Goal: Task Accomplishment & Management: Complete application form

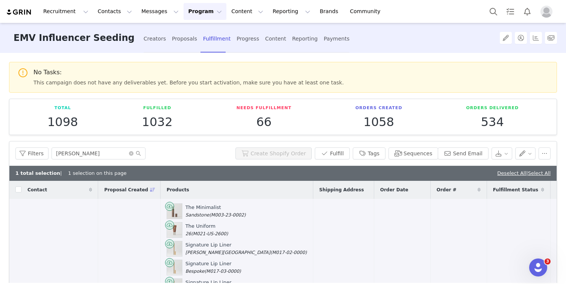
scroll to position [79, 0]
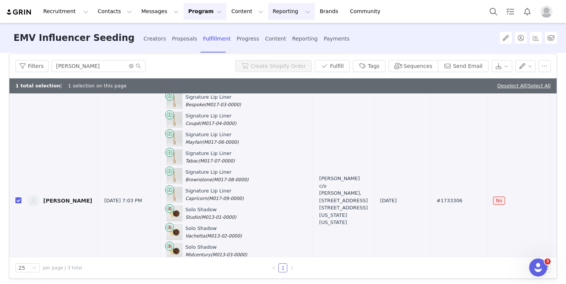
click at [277, 13] on button "Reporting Reporting" at bounding box center [291, 11] width 47 height 17
click at [229, 14] on button "Content Content" at bounding box center [247, 11] width 41 height 17
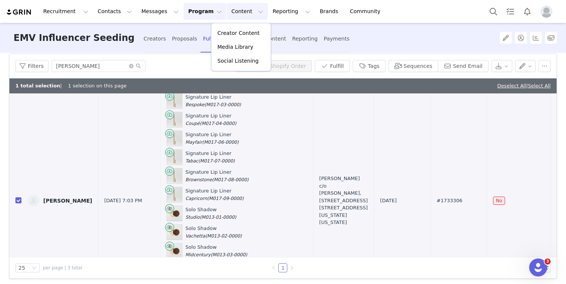
click at [201, 10] on button "Program Program" at bounding box center [204, 11] width 43 height 17
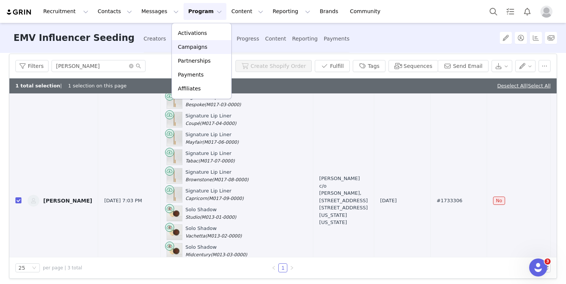
click at [190, 44] on p "Campaigns" at bounding box center [192, 47] width 29 height 8
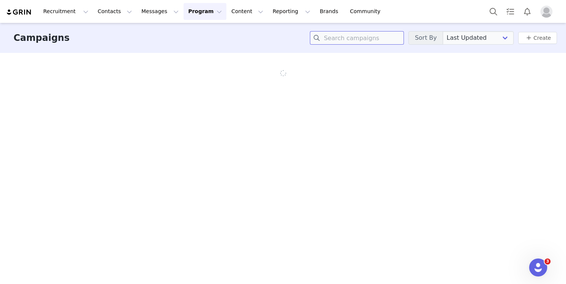
click at [339, 42] on input at bounding box center [357, 38] width 94 height 14
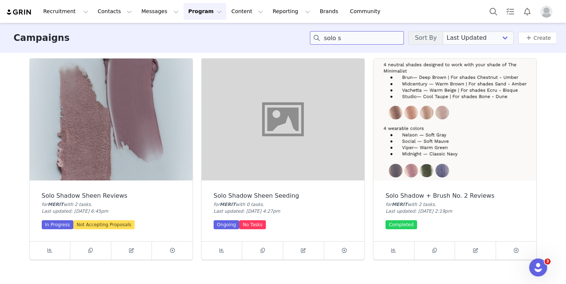
type input "solo s"
click at [139, 153] on img at bounding box center [111, 120] width 163 height 122
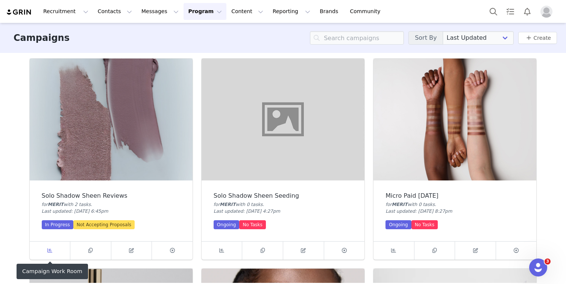
click at [46, 247] on span at bounding box center [49, 251] width 9 height 9
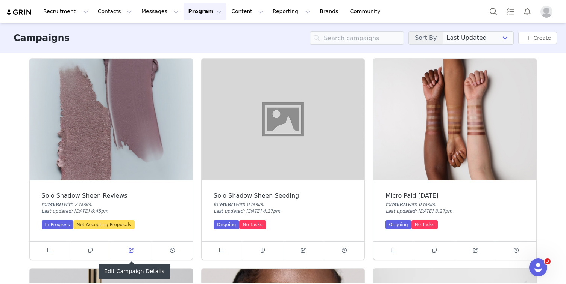
click at [126, 249] on link at bounding box center [131, 251] width 41 height 18
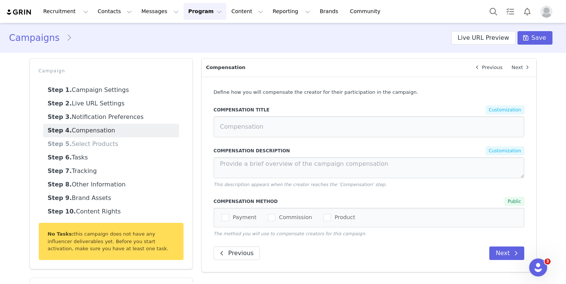
type textarea "After trying your products please complete your reviews"
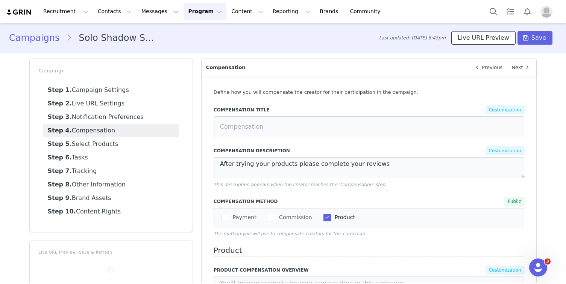
click at [468, 38] on button "Live URL Preview" at bounding box center [483, 38] width 64 height 14
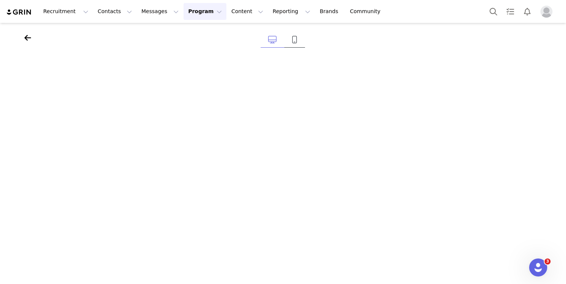
click at [292, 41] on icon at bounding box center [295, 40] width 6 height 8
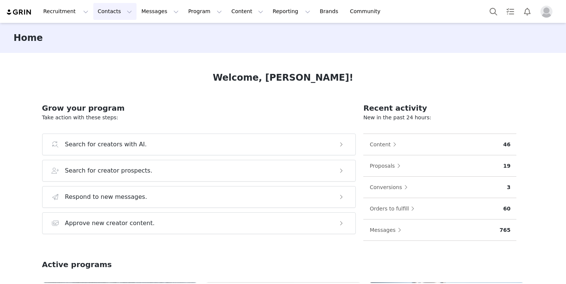
click at [110, 9] on button "Contacts Contacts" at bounding box center [114, 11] width 43 height 17
click at [115, 36] on div "Creators" at bounding box center [117, 33] width 50 height 8
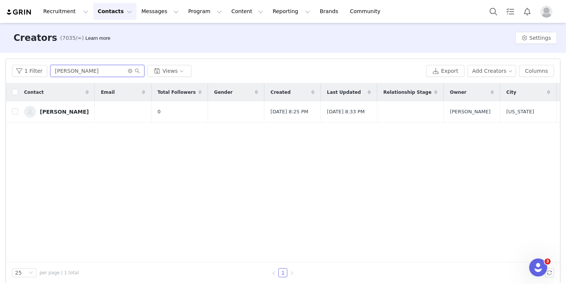
click at [97, 72] on input "katie mccullough" at bounding box center [97, 71] width 94 height 12
paste input "Tracey Levy"
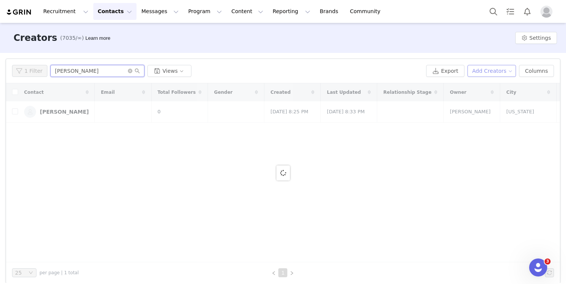
type input "Tracey Levy"
click at [498, 75] on button "Add Creators" at bounding box center [491, 71] width 49 height 12
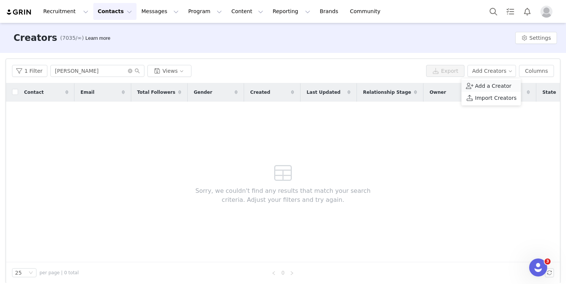
click at [492, 86] on span "Add a Creator" at bounding box center [493, 86] width 36 height 8
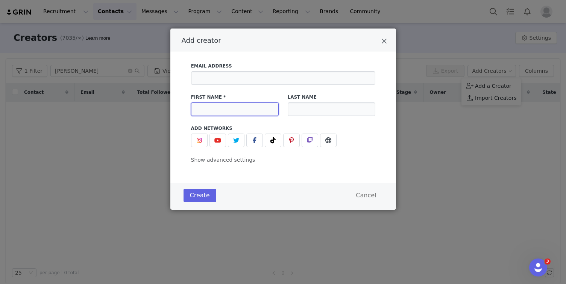
click at [230, 110] on input "Add creator" at bounding box center [235, 110] width 88 height 14
type input "v"
paste input "Tracey Levy"
click at [223, 108] on input "Tracey Levy" at bounding box center [235, 110] width 88 height 14
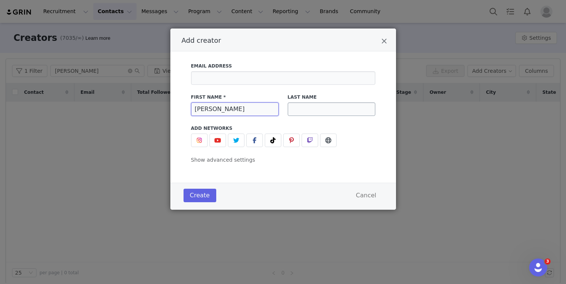
type input "Tracey"
click at [323, 115] on input "Add creator" at bounding box center [331, 110] width 88 height 14
paste input "Levy"
type input "Levy"
click at [193, 201] on button "Create" at bounding box center [199, 196] width 33 height 14
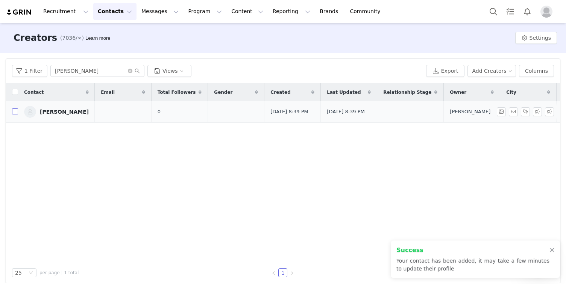
click at [16, 114] on input "checkbox" at bounding box center [15, 112] width 6 height 6
checkbox input "true"
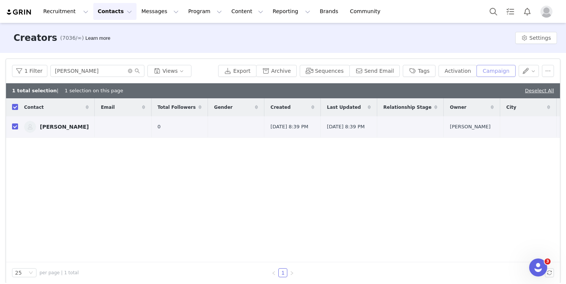
click at [497, 71] on button "Campaign" at bounding box center [495, 71] width 39 height 12
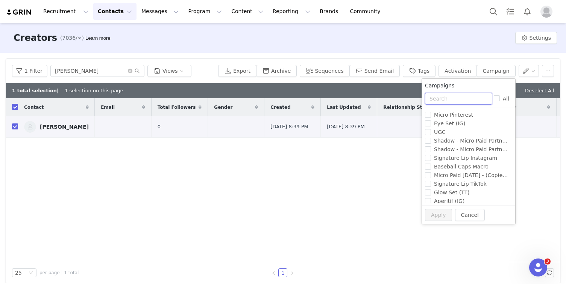
click at [475, 97] on input "text" at bounding box center [458, 99] width 67 height 12
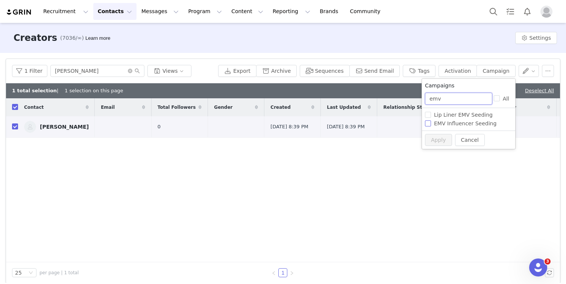
type input "emv"
click at [473, 124] on span "EMV Influencer Seeding" at bounding box center [465, 124] width 68 height 6
click at [431, 124] on input "EMV Influencer Seeding" at bounding box center [428, 124] width 6 height 6
checkbox input "true"
click at [433, 141] on button "Apply" at bounding box center [438, 140] width 27 height 12
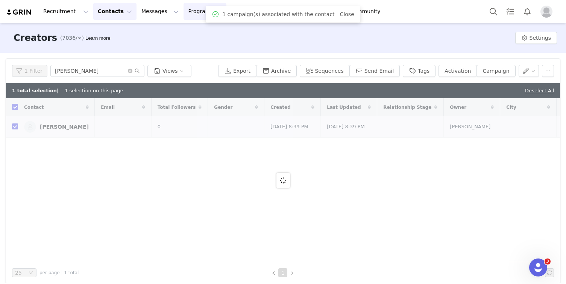
click at [186, 15] on button "Program Program" at bounding box center [204, 11] width 43 height 17
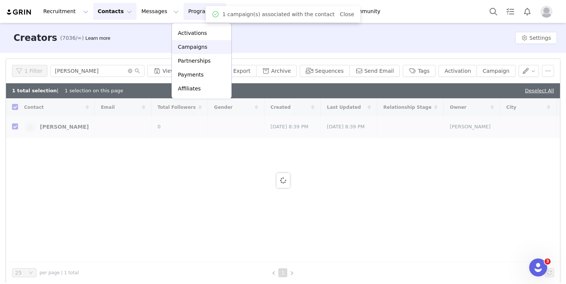
click at [201, 48] on p "Campaigns" at bounding box center [192, 47] width 29 height 8
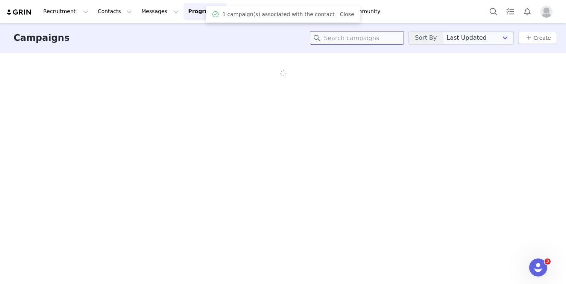
click at [397, 41] on input at bounding box center [357, 38] width 94 height 14
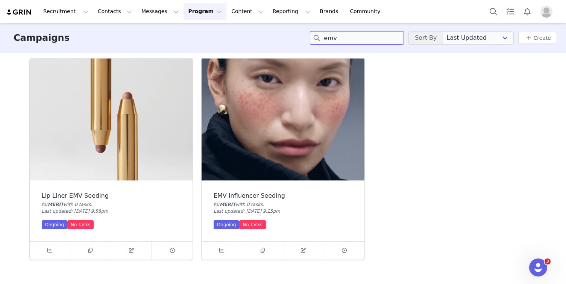
type input "emv"
click at [252, 117] on img at bounding box center [282, 120] width 163 height 122
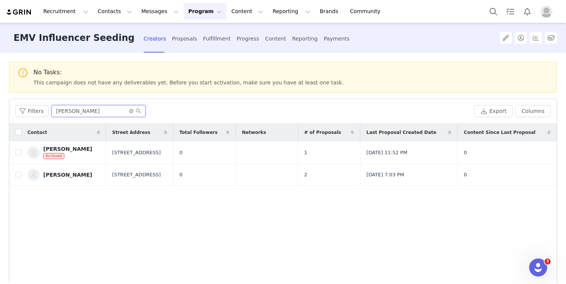
click at [78, 115] on input "[PERSON_NAME]" at bounding box center [98, 111] width 94 height 12
paste input "Levy"
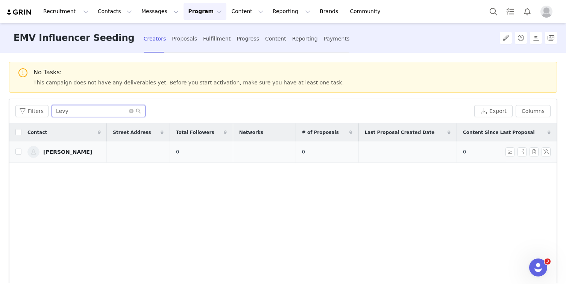
type input "Levy"
click at [17, 148] on td at bounding box center [15, 152] width 12 height 21
click at [19, 151] on input "checkbox" at bounding box center [18, 152] width 6 height 6
checkbox input "true"
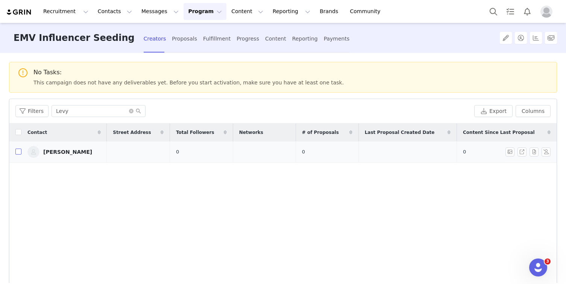
checkbox input "true"
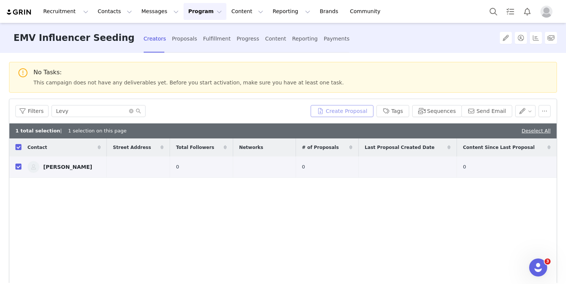
click at [351, 115] on button "Create Proposal" at bounding box center [341, 111] width 62 height 12
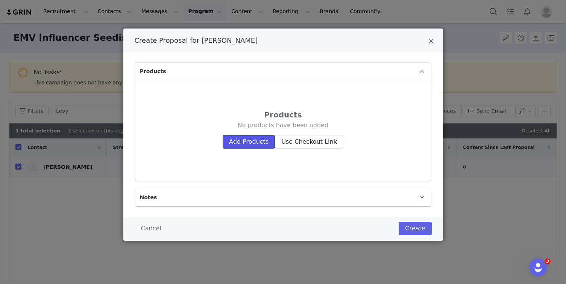
click at [248, 147] on button "Add Products" at bounding box center [248, 142] width 52 height 14
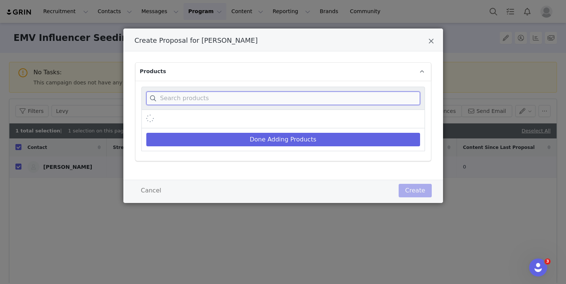
click at [218, 100] on input "Create Proposal for Tracey Levy" at bounding box center [283, 99] width 274 height 14
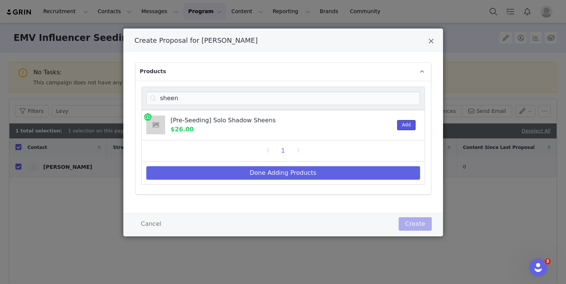
click at [402, 127] on button "Add" at bounding box center [406, 125] width 18 height 10
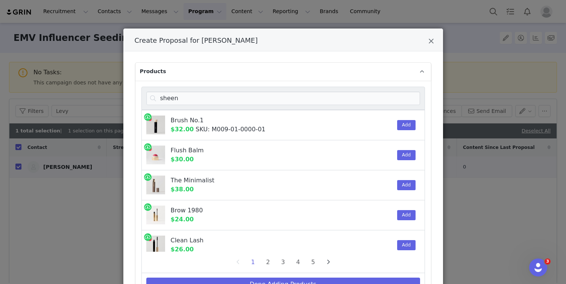
click at [403, 180] on div "Add" at bounding box center [403, 186] width 23 height 30
click at [403, 182] on button "Add" at bounding box center [406, 185] width 18 height 10
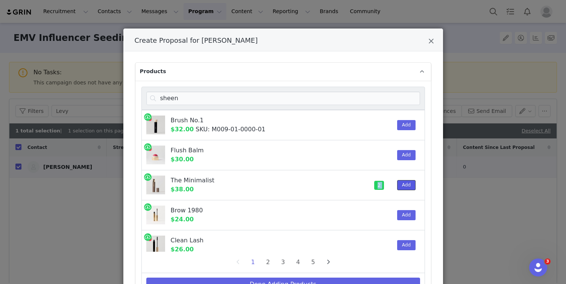
click at [403, 182] on button "Add" at bounding box center [406, 185] width 18 height 10
click at [403, 183] on button "Add" at bounding box center [406, 185] width 18 height 10
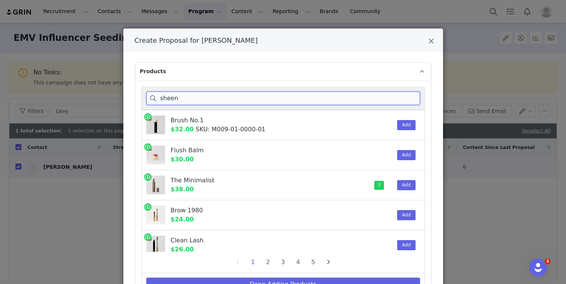
click at [260, 95] on input "sheen" at bounding box center [283, 99] width 274 height 14
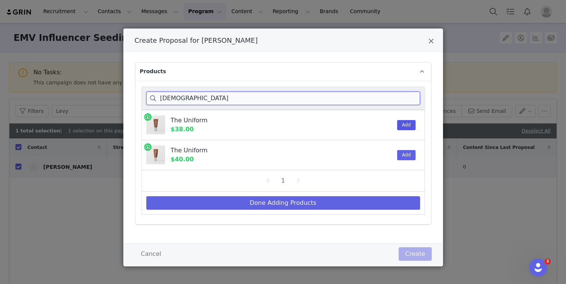
type input "unifor"
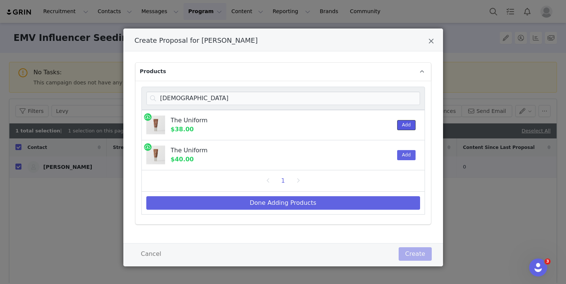
click at [399, 128] on button "Add" at bounding box center [406, 125] width 18 height 10
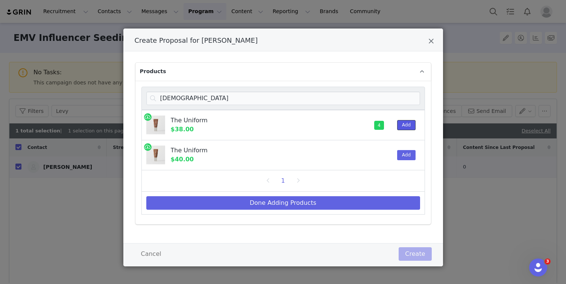
click at [399, 128] on button "Add" at bounding box center [406, 125] width 18 height 10
